Goal: Book appointment/travel/reservation

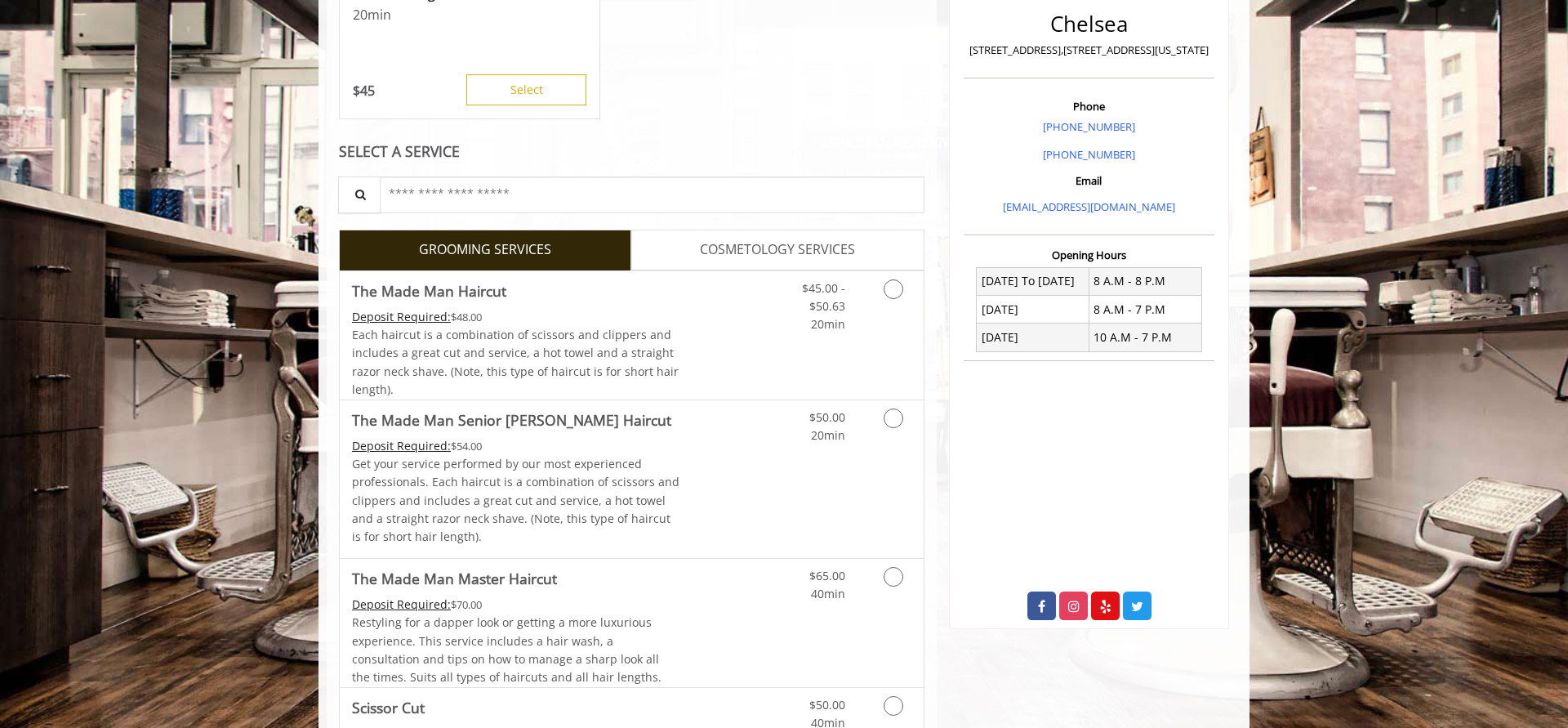
scroll to position [564, 0]
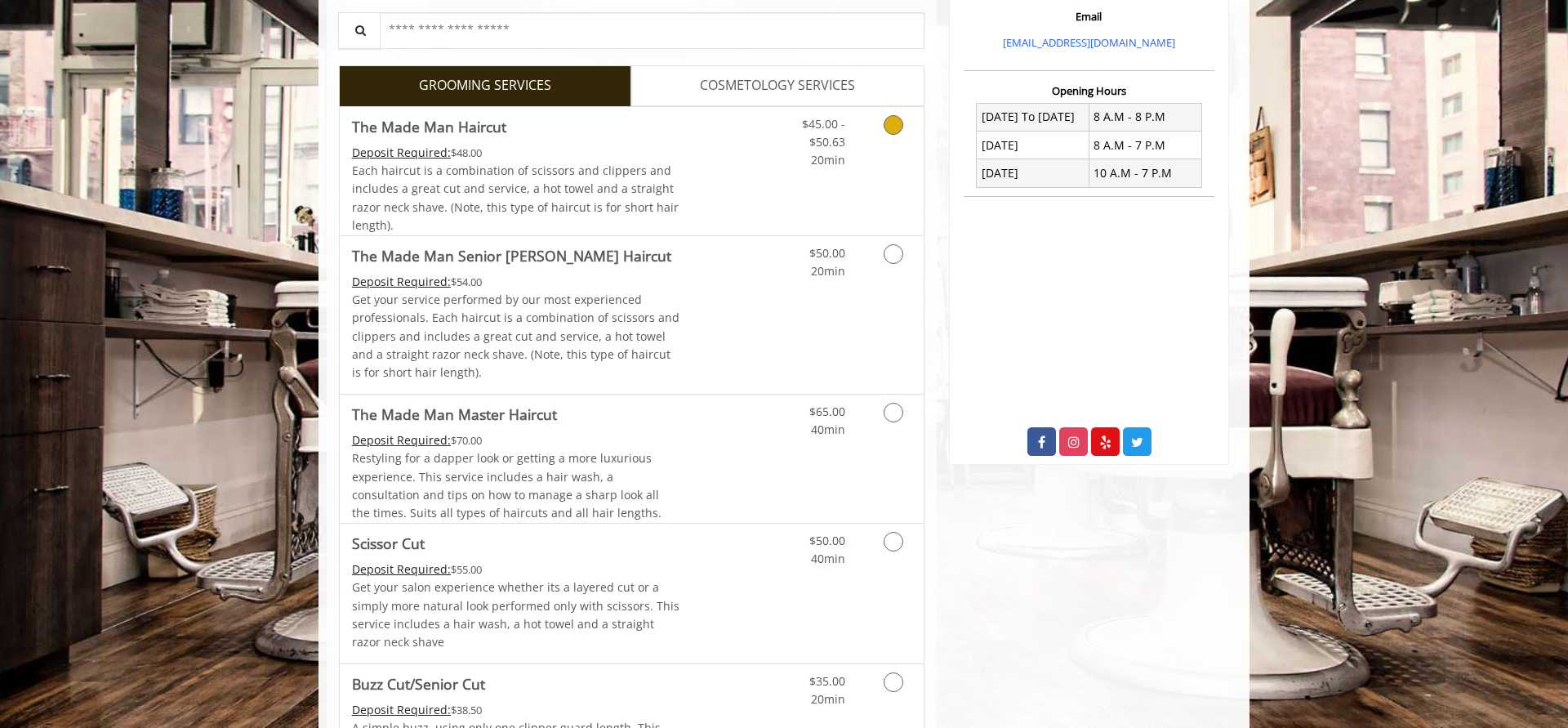
click at [802, 196] on div "$45.00 - $50.63 20min" at bounding box center [850, 170] width 147 height 128
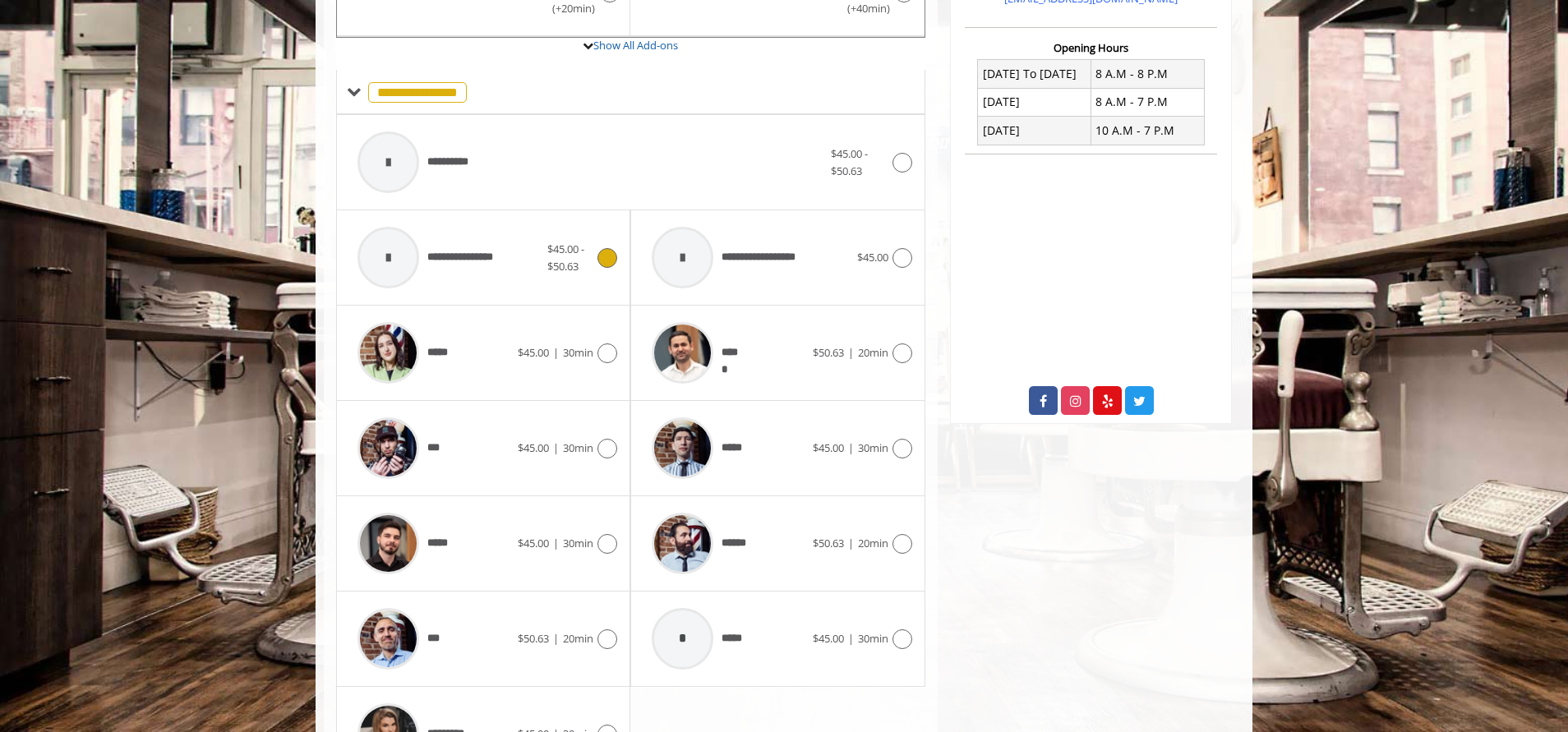
scroll to position [718, 0]
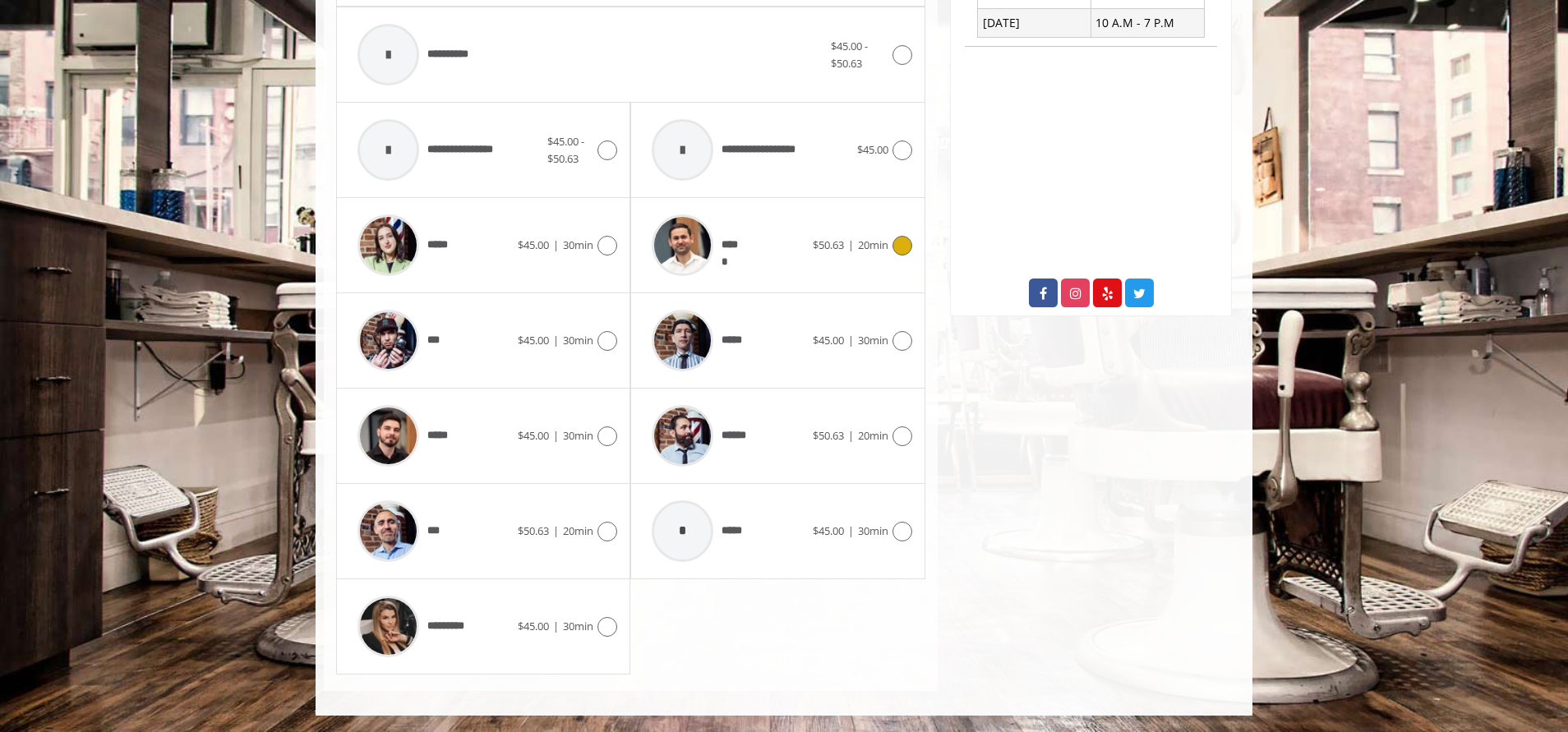
click at [831, 274] on div "***** $50.63 | 20min" at bounding box center [778, 245] width 268 height 78
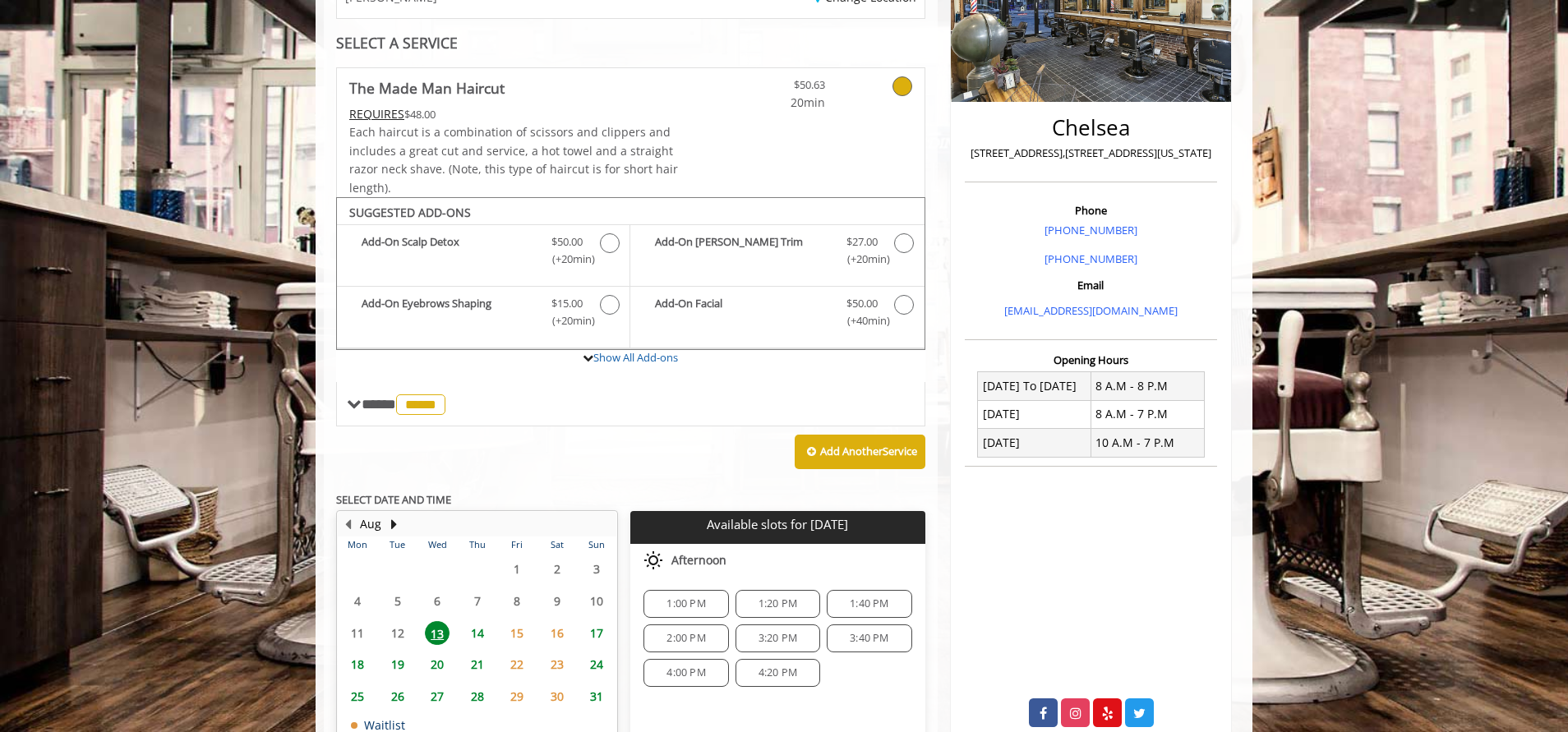
scroll to position [415, 0]
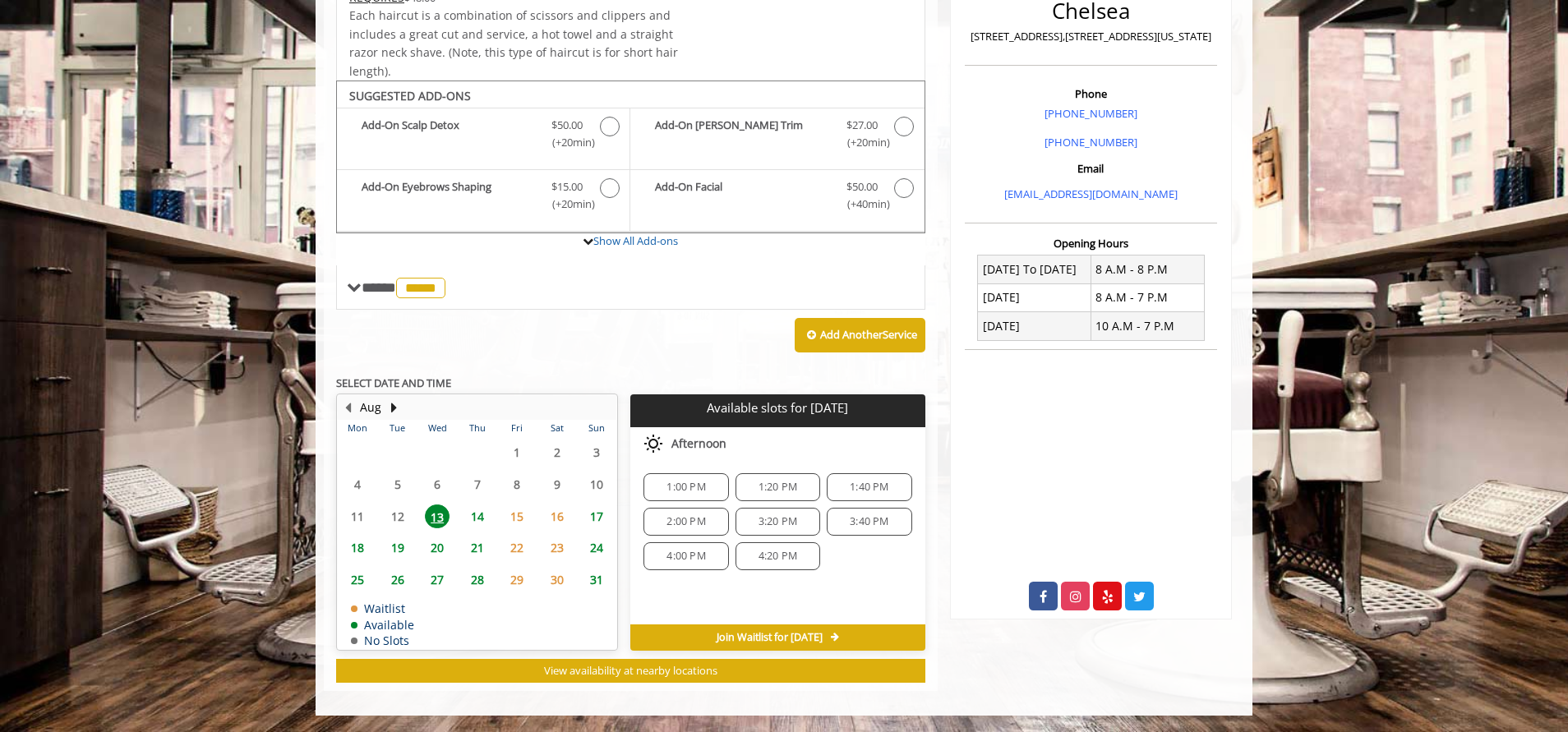
click at [517, 518] on span "15" at bounding box center [517, 516] width 25 height 24
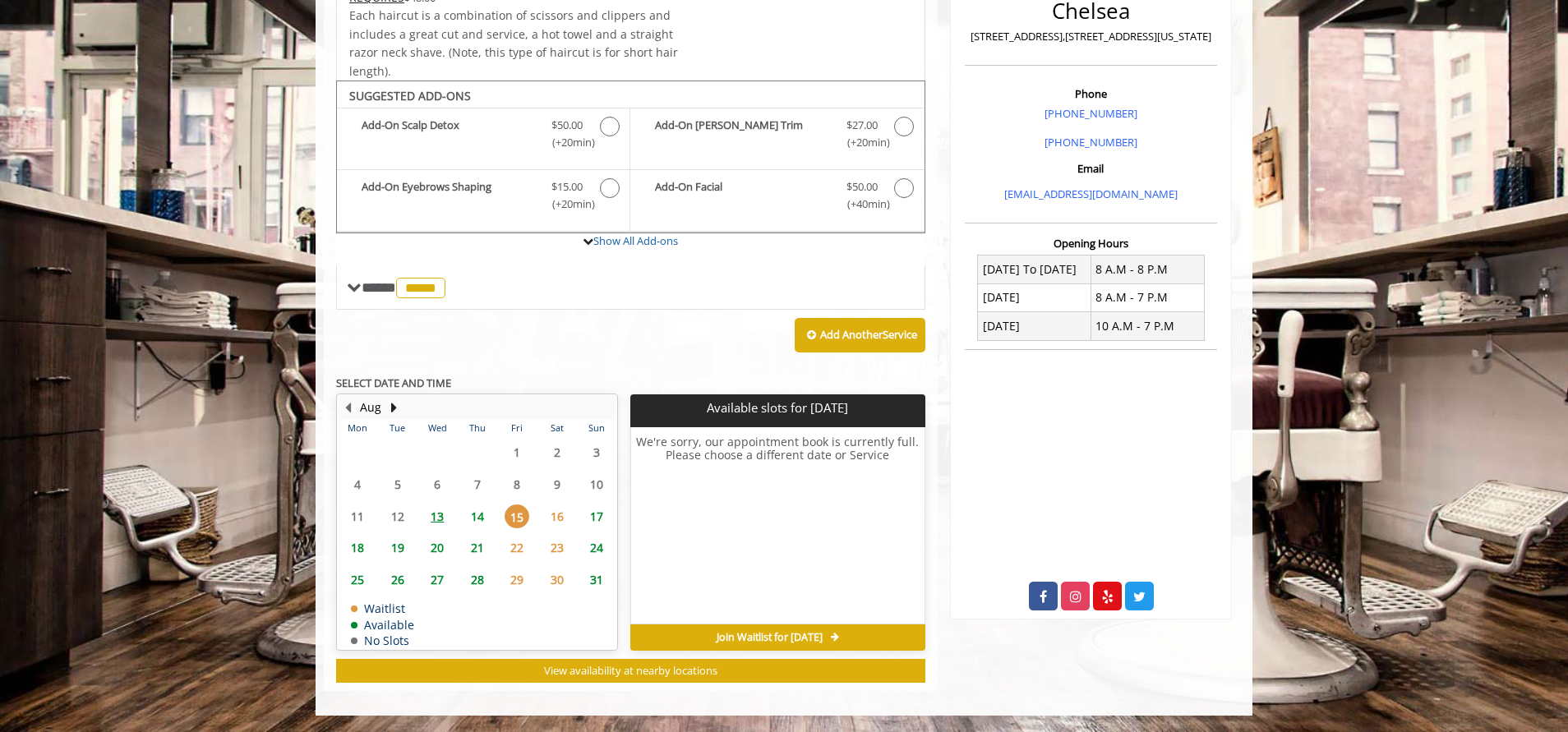
click at [562, 517] on span "16" at bounding box center [557, 516] width 25 height 24
click at [593, 516] on span "17" at bounding box center [596, 516] width 25 height 24
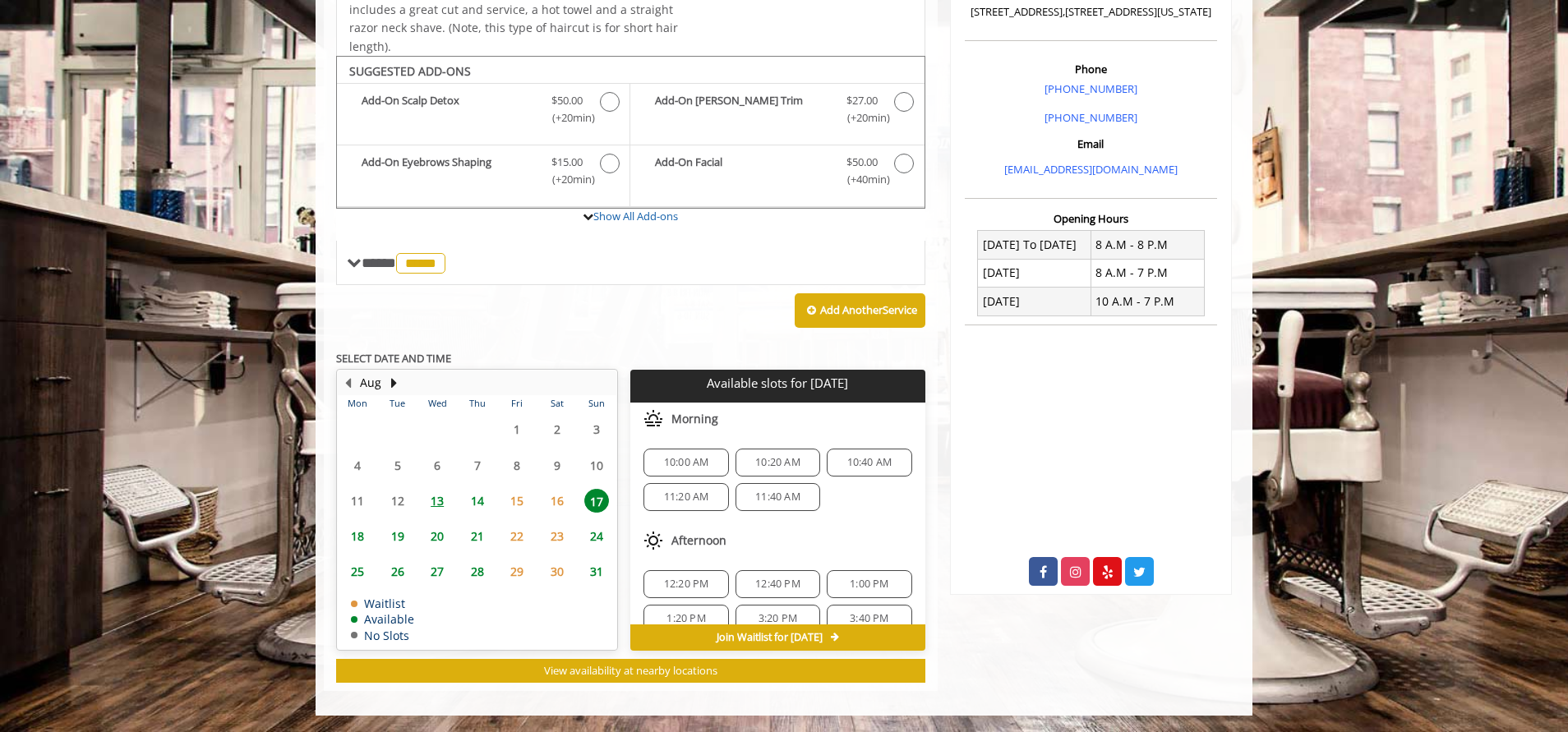
click at [481, 500] on span "14" at bounding box center [477, 501] width 25 height 24
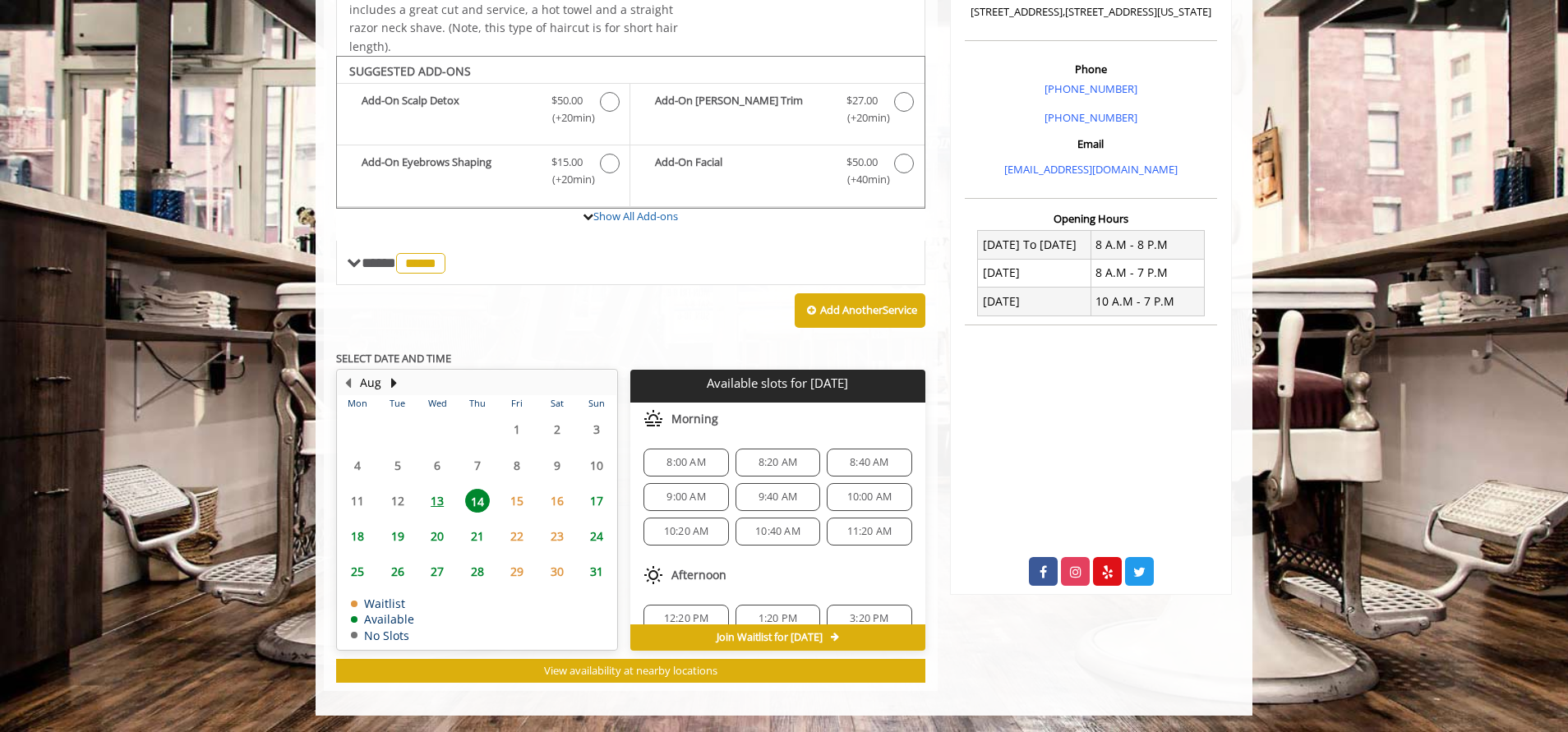
scroll to position [143, 0]
click at [843, 501] on div "4:40 PM" at bounding box center [869, 510] width 84 height 28
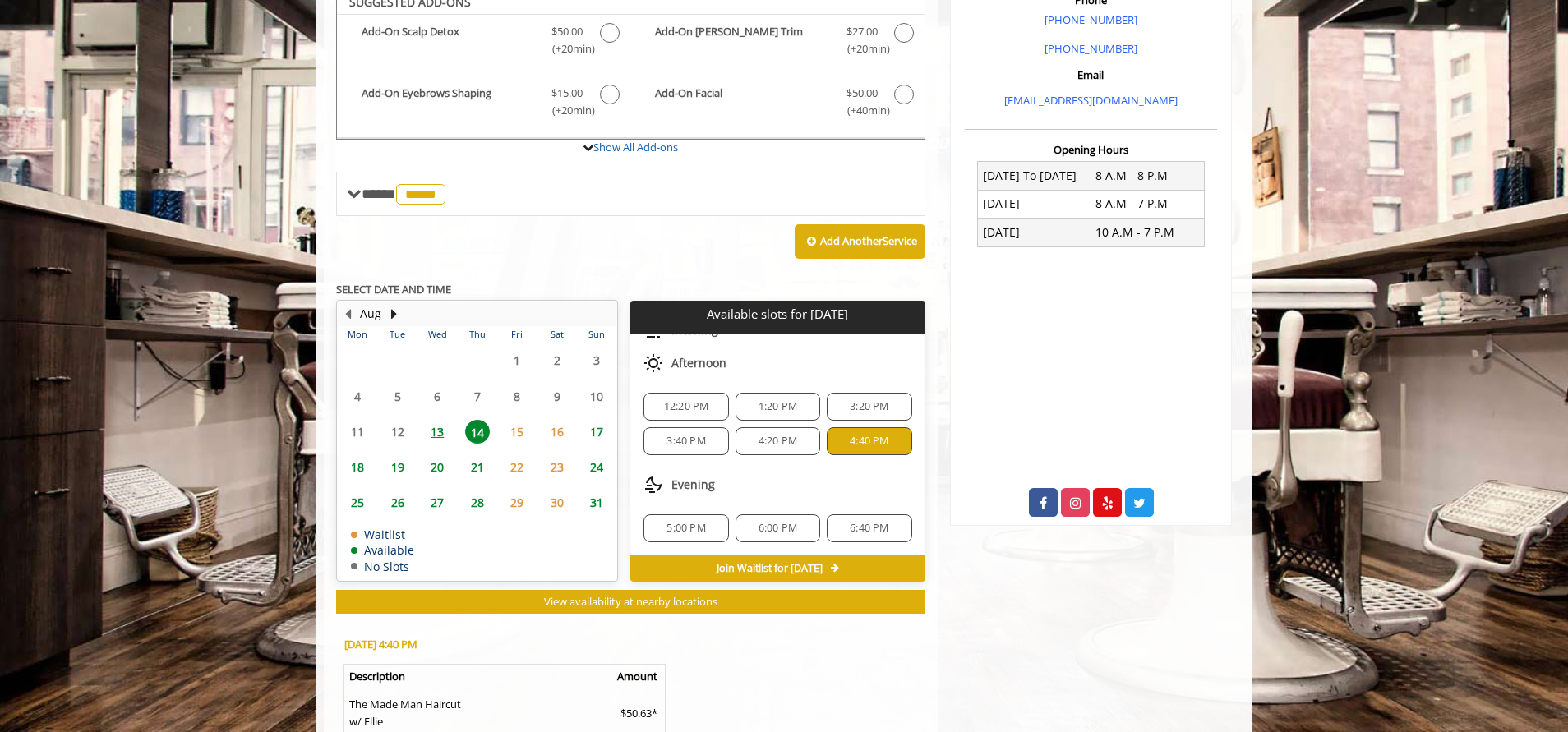
scroll to position [736, 0]
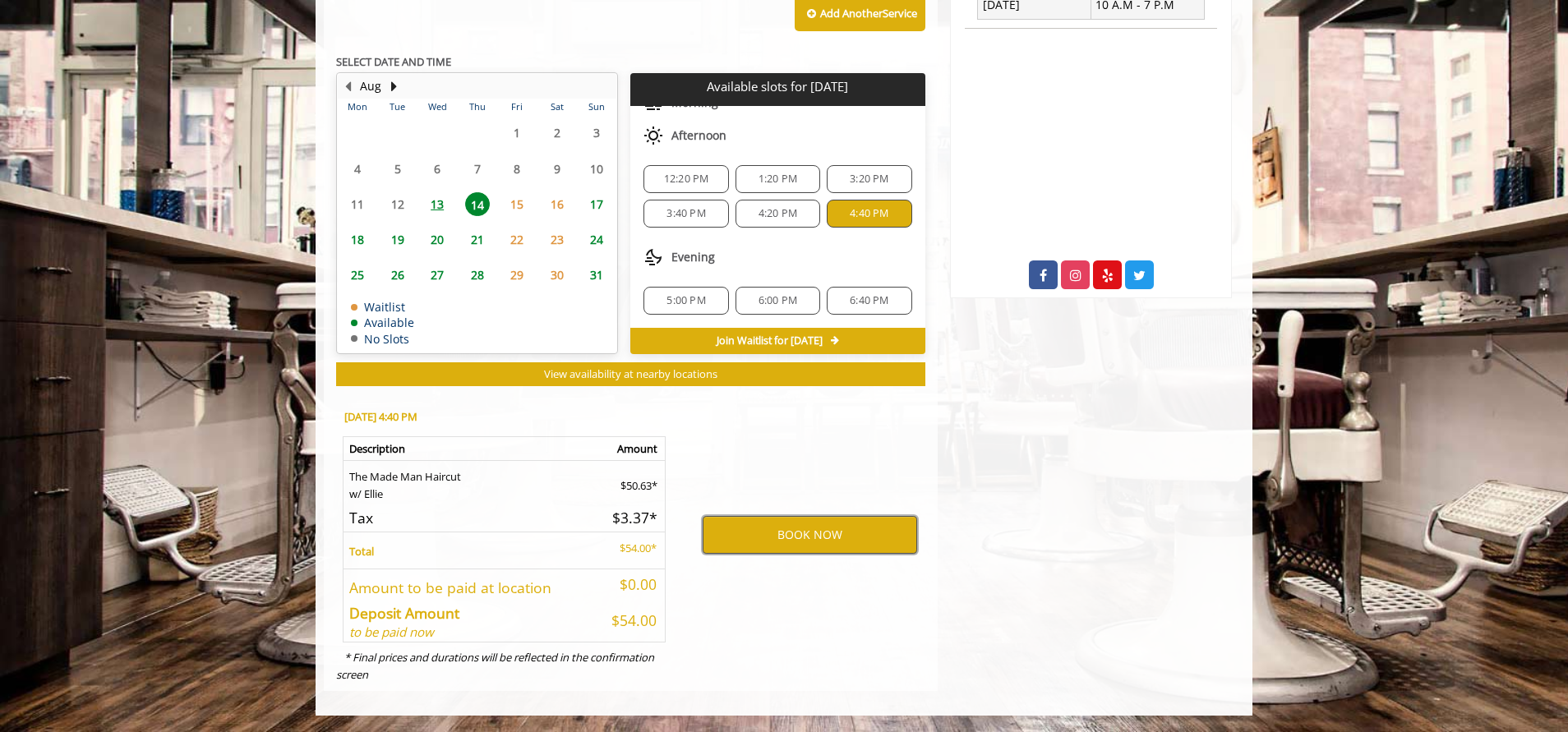
click at [805, 531] on button "BOOK NOW" at bounding box center [810, 534] width 215 height 37
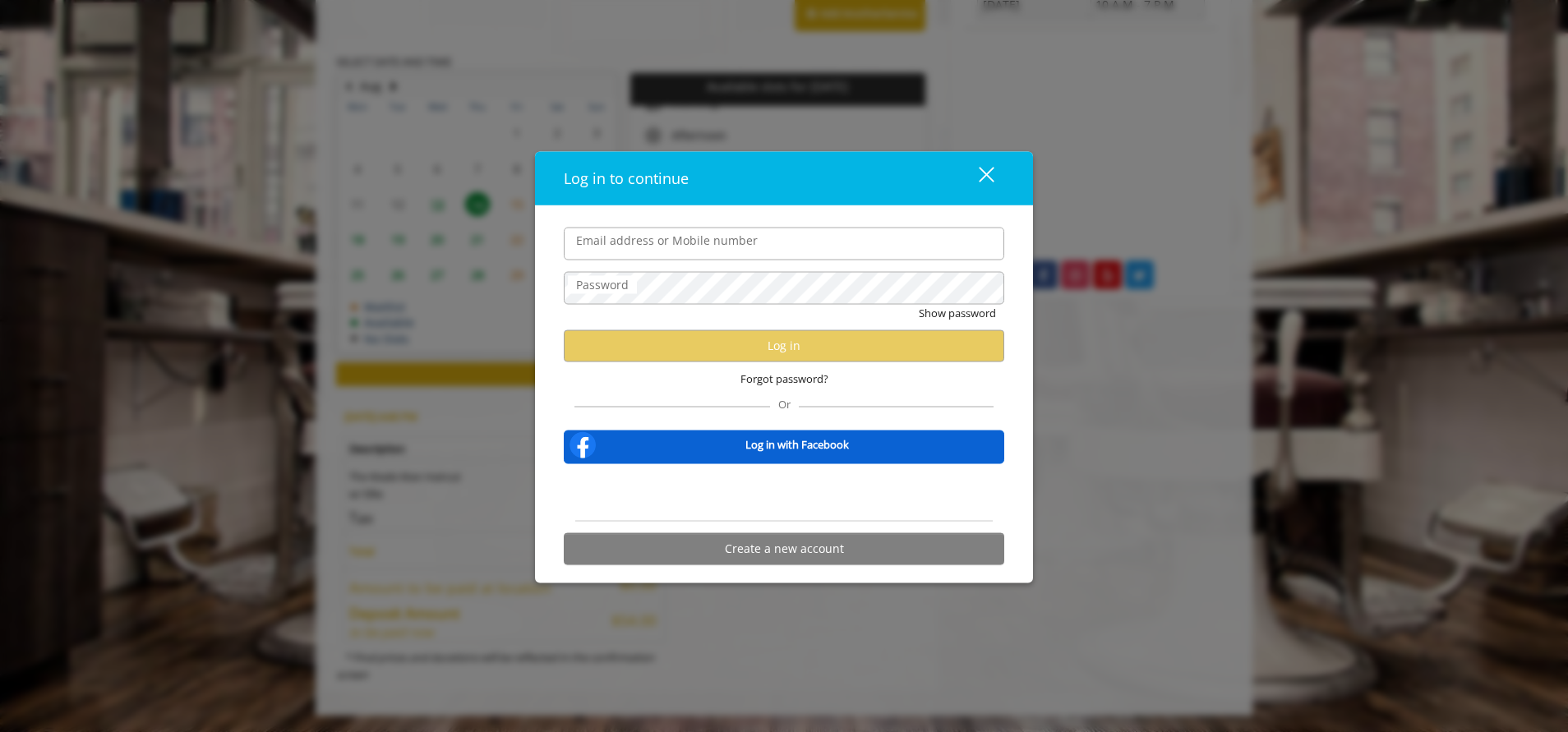
click at [749, 255] on input "Email address or Mobile number" at bounding box center [784, 243] width 441 height 33
type input "**********"
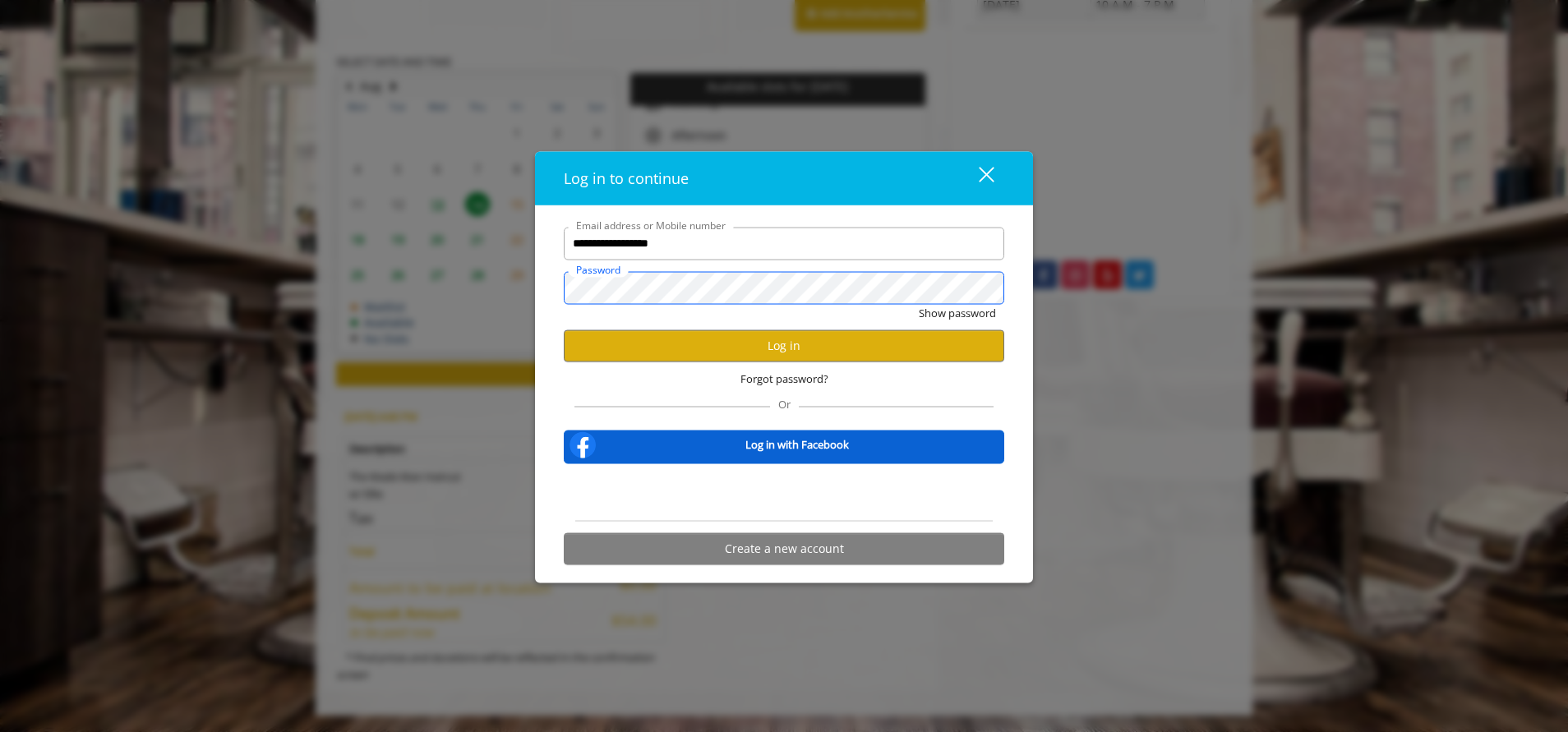
click at [919, 304] on button "Show password" at bounding box center [958, 313] width 78 height 17
click at [788, 350] on button "Log in" at bounding box center [784, 346] width 441 height 32
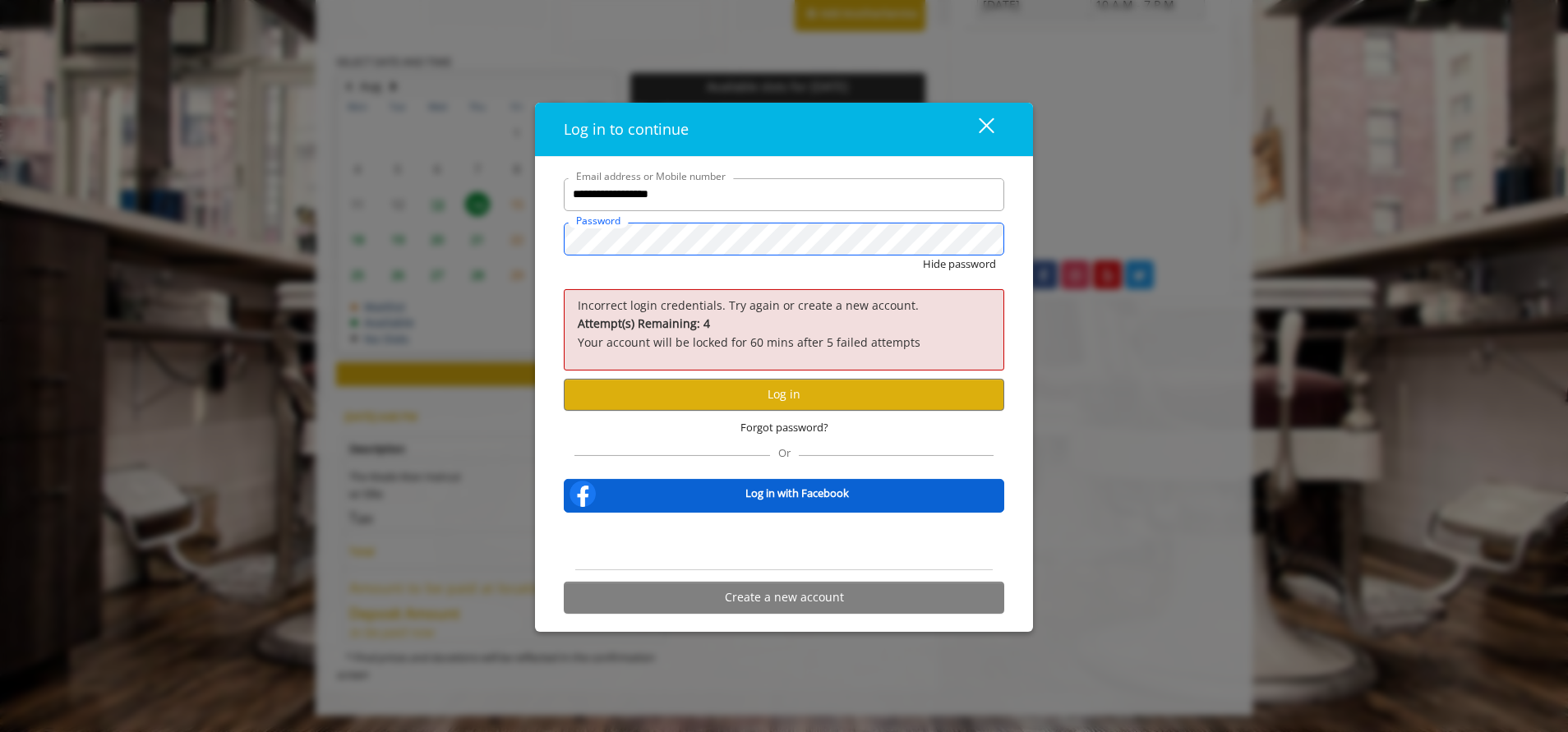
click at [923, 256] on button "Hide password" at bounding box center [959, 264] width 73 height 17
drag, startPoint x: 749, startPoint y: 388, endPoint x: 897, endPoint y: 376, distance: 148.5
click at [749, 388] on button "Log in" at bounding box center [784, 395] width 441 height 32
click at [986, 126] on div "close dialog" at bounding box center [987, 126] width 15 height 15
